Goal: Task Accomplishment & Management: Complete application form

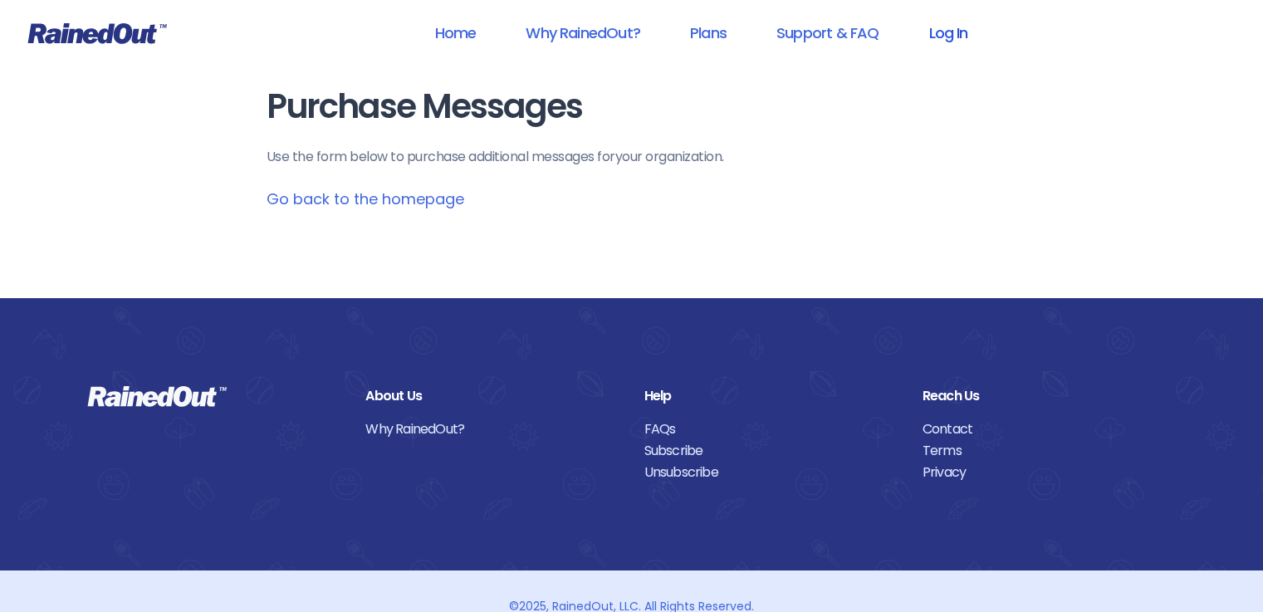
click at [940, 42] on link "Log In" at bounding box center [948, 32] width 82 height 37
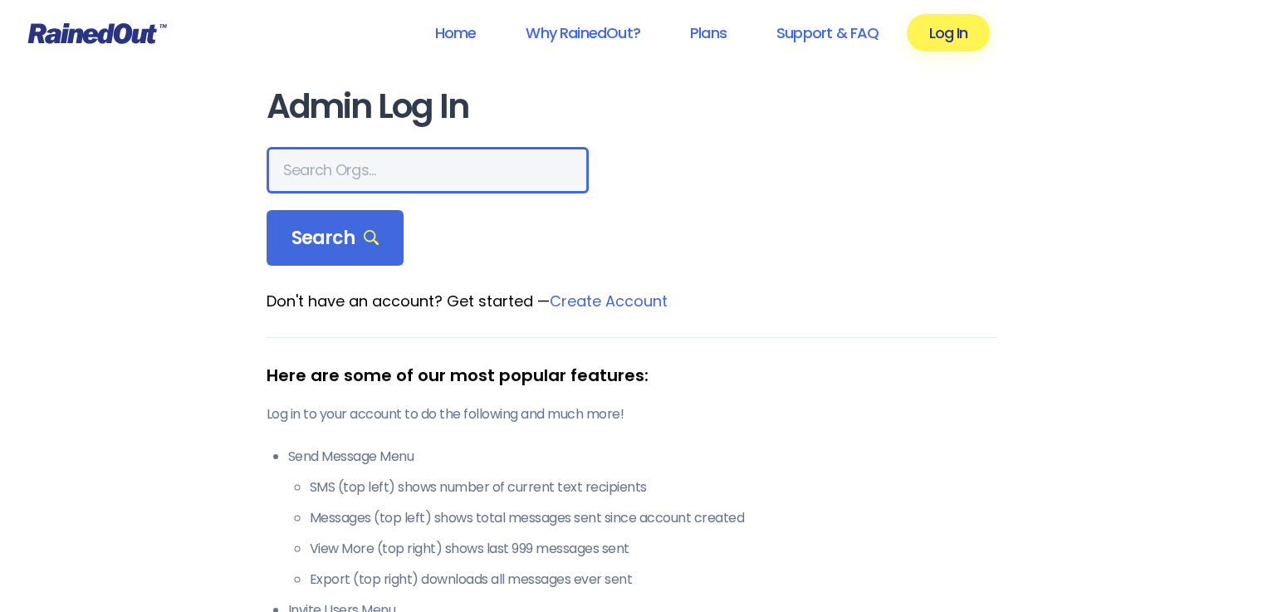
click at [354, 169] on input "text" at bounding box center [428, 170] width 322 height 47
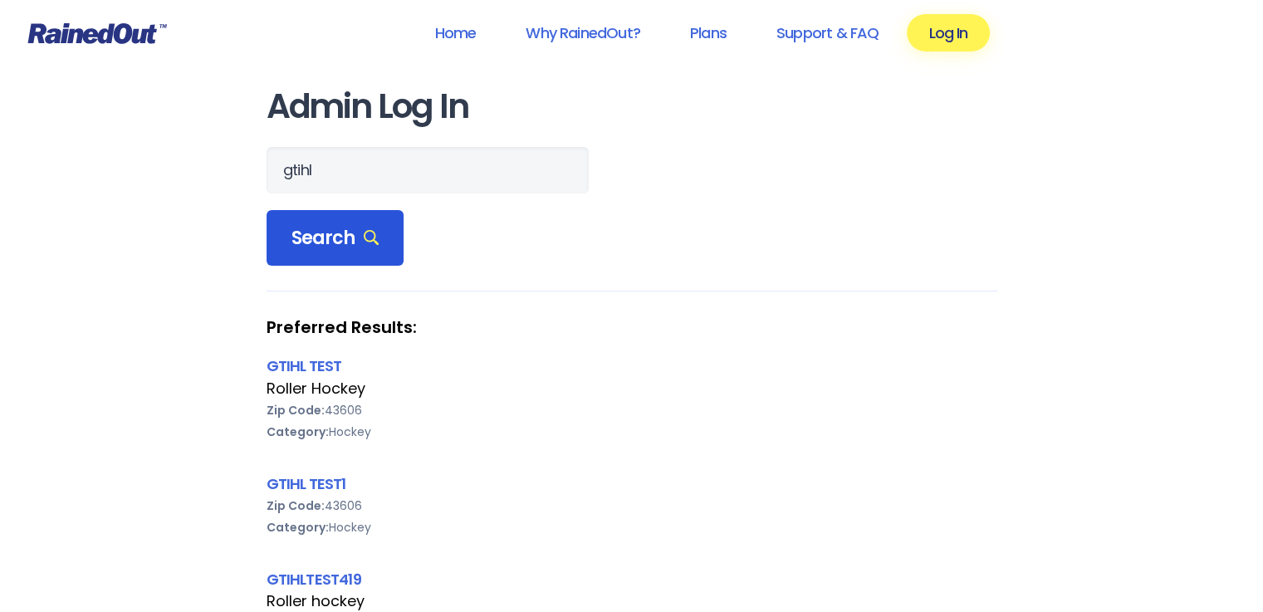
click at [378, 229] on div "Search" at bounding box center [336, 238] width 138 height 56
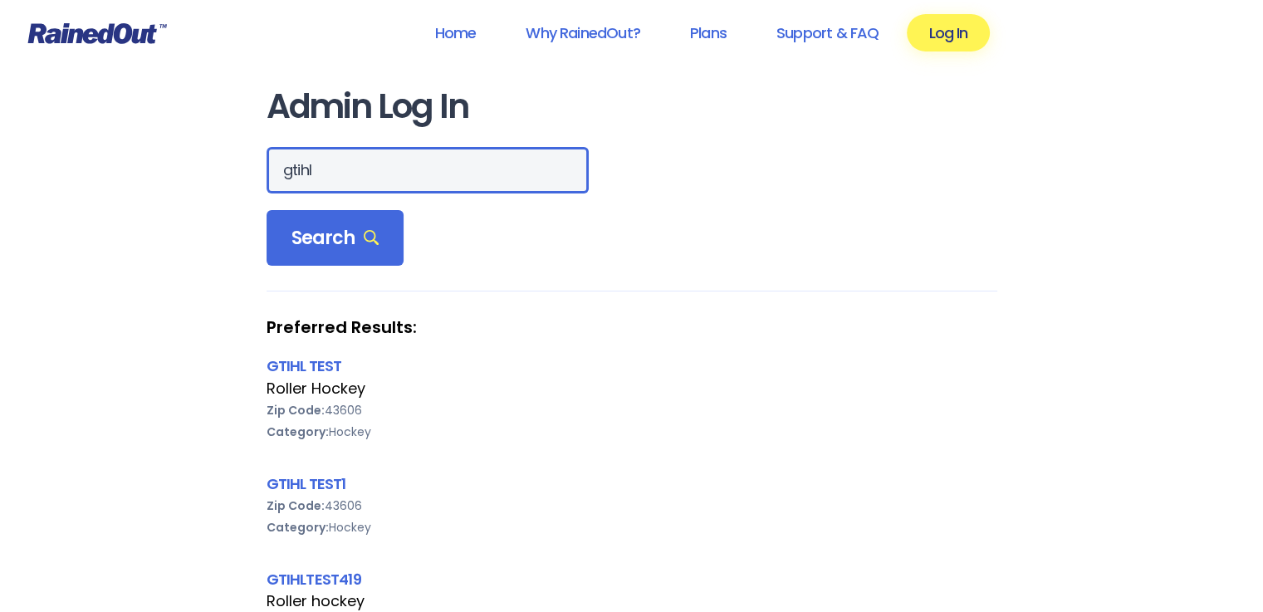
drag, startPoint x: 375, startPoint y: 170, endPoint x: 212, endPoint y: 166, distance: 162.8
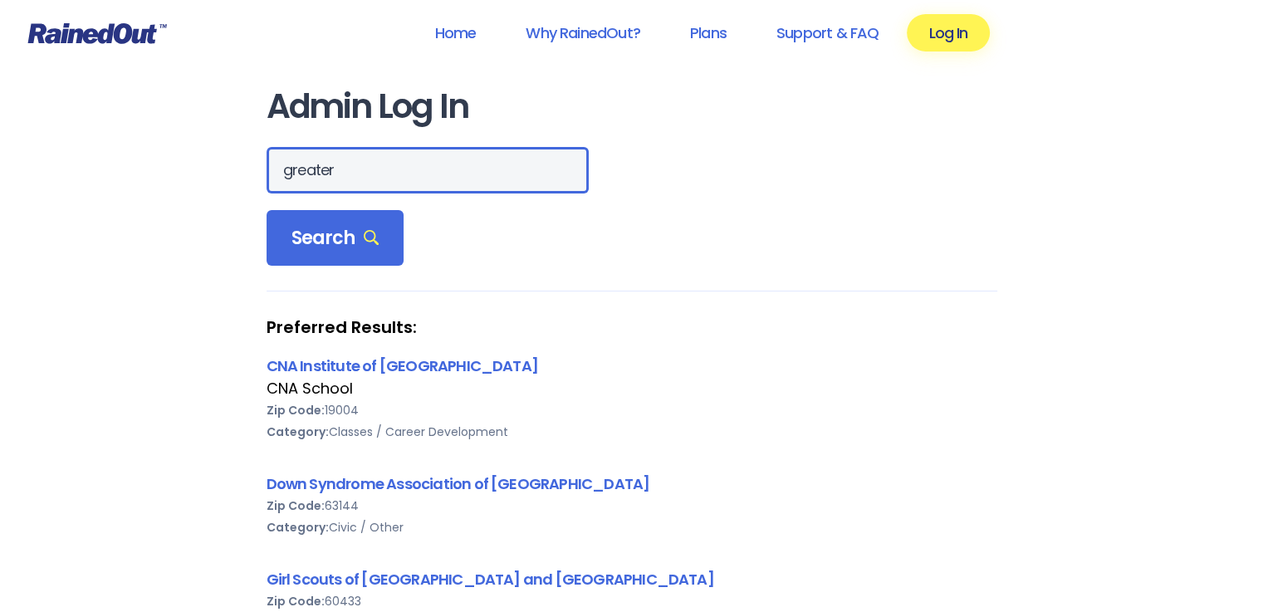
click at [431, 174] on input "greater" at bounding box center [428, 170] width 322 height 47
type input "greater toledo inline hockey"
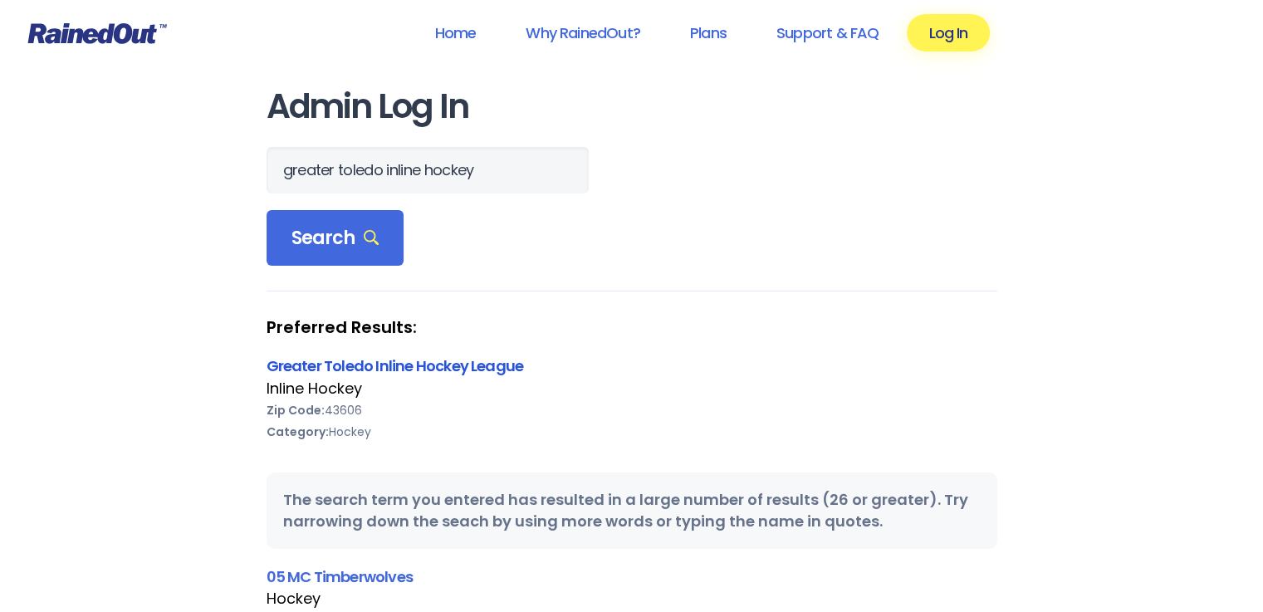
click at [449, 366] on link "Greater Toledo Inline Hockey League" at bounding box center [395, 365] width 257 height 21
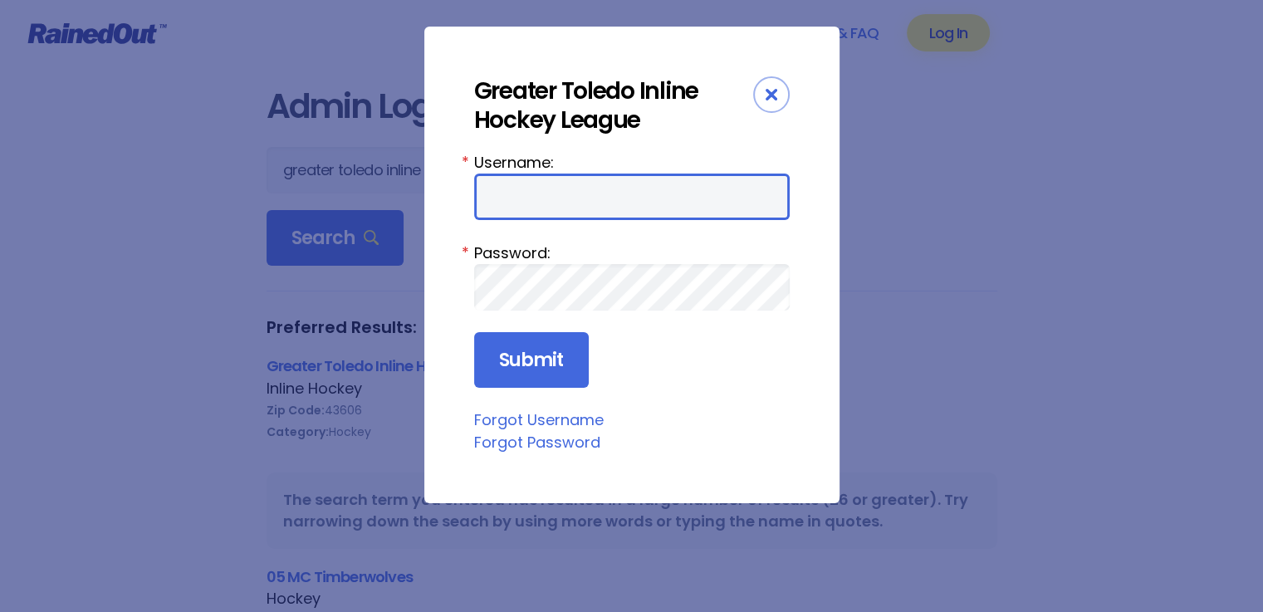
click at [549, 189] on input "Username:" at bounding box center [632, 197] width 316 height 47
type input "GTIHL"
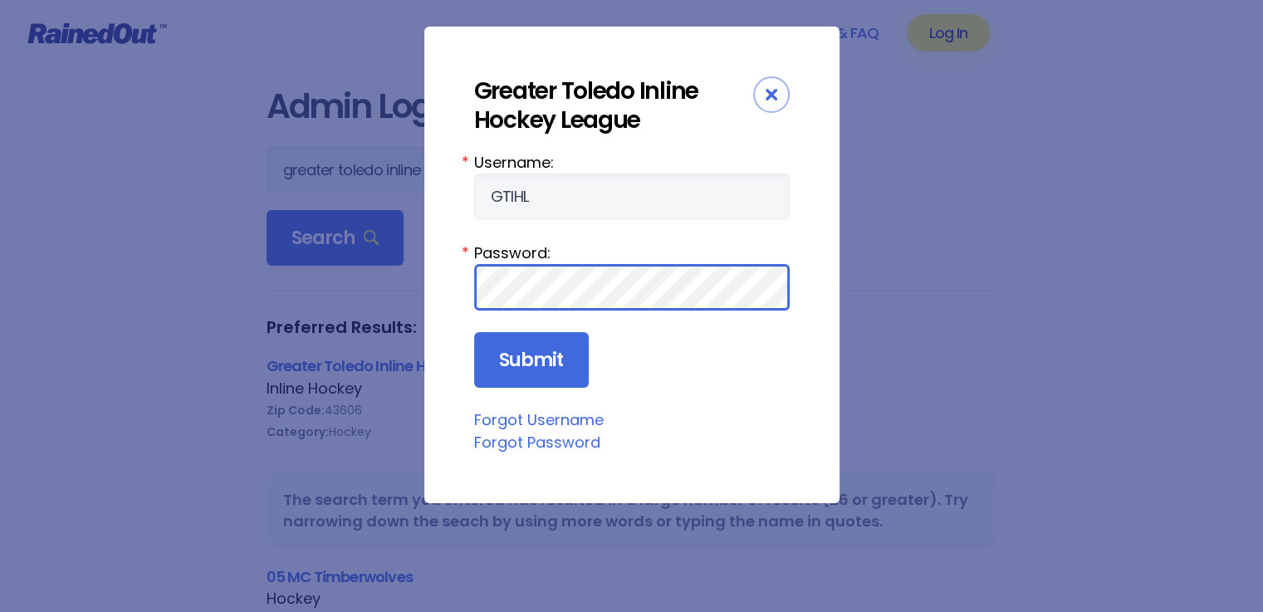
click at [474, 332] on input "Submit" at bounding box center [531, 360] width 115 height 56
